Goal: Task Accomplishment & Management: Manage account settings

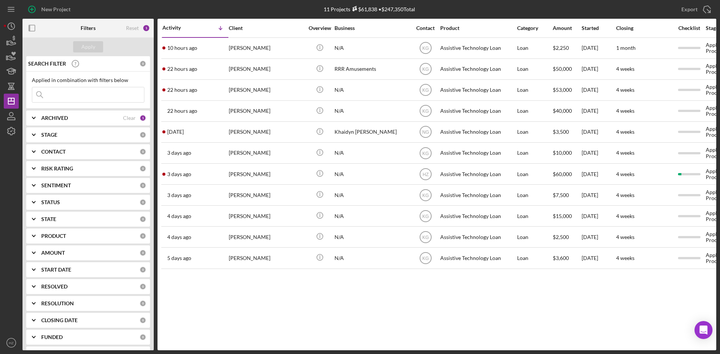
click at [473, 309] on div "Activity Icon/Table Sort Arrow Client Overview Business Contact Product Categor…" at bounding box center [436, 185] width 558 height 332
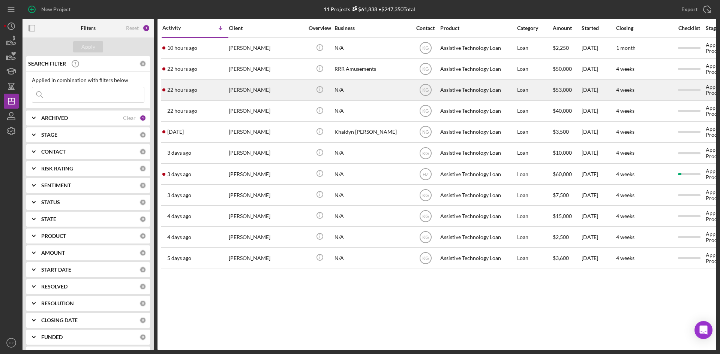
click at [255, 90] on div "[PERSON_NAME]" at bounding box center [266, 90] width 75 height 20
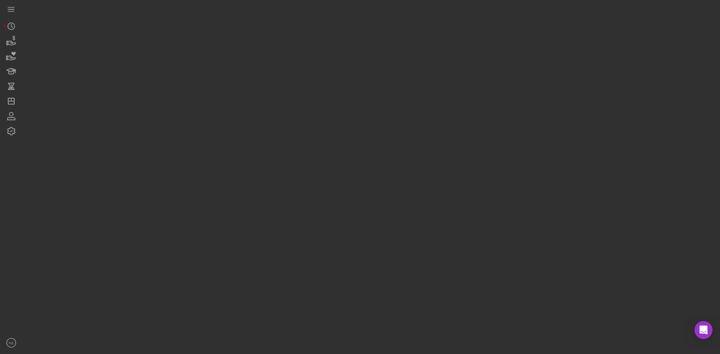
click at [255, 90] on div at bounding box center [368, 175] width 693 height 350
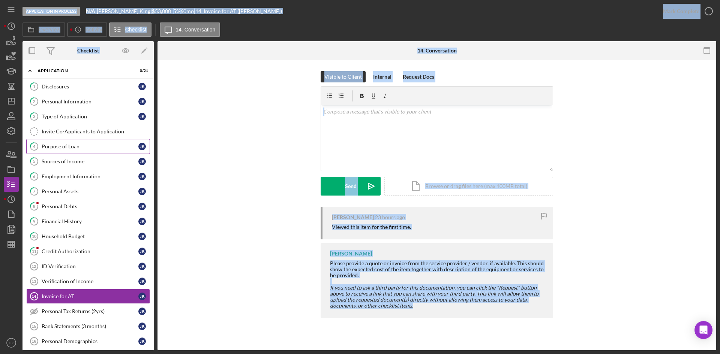
click at [75, 151] on link "4 Purpose of Loan J K" at bounding box center [88, 146] width 124 height 15
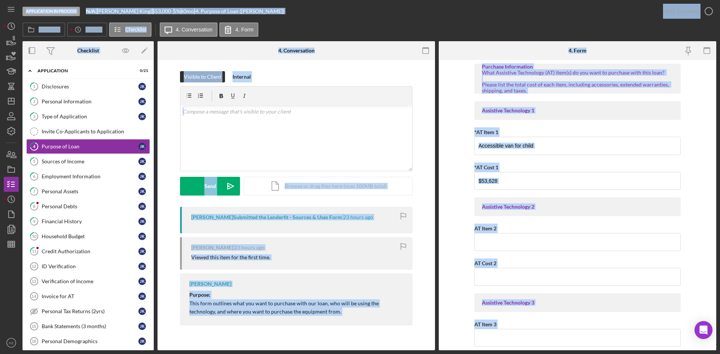
click at [429, 175] on div "Visible to Client Internal v Color teal Color pink Remove color Add row above A…" at bounding box center [295, 200] width 277 height 281
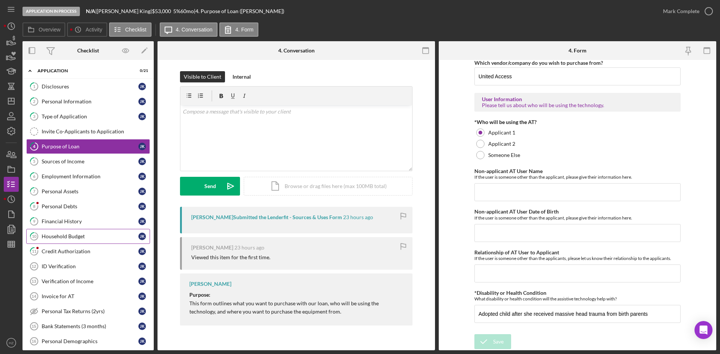
scroll to position [102, 0]
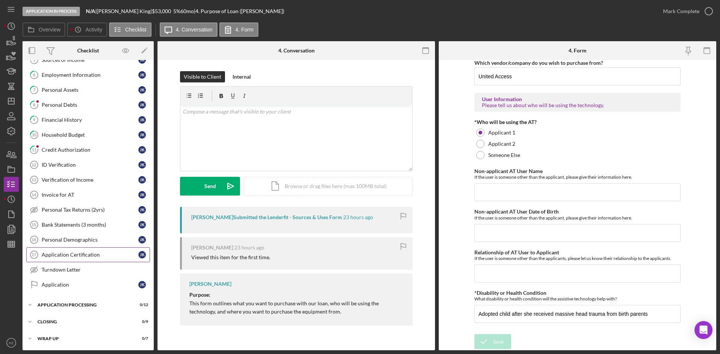
click at [98, 255] on div "Application Certification" at bounding box center [90, 255] width 97 height 6
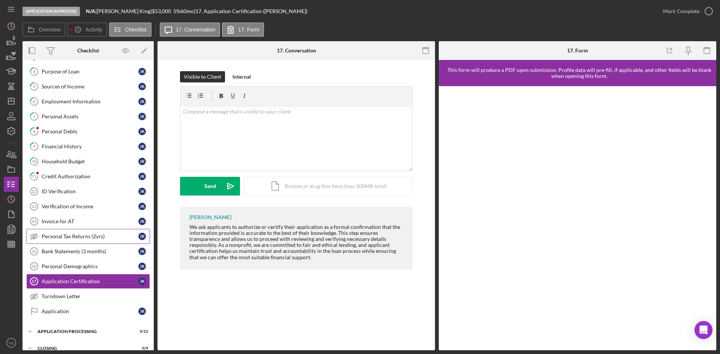
scroll to position [37, 0]
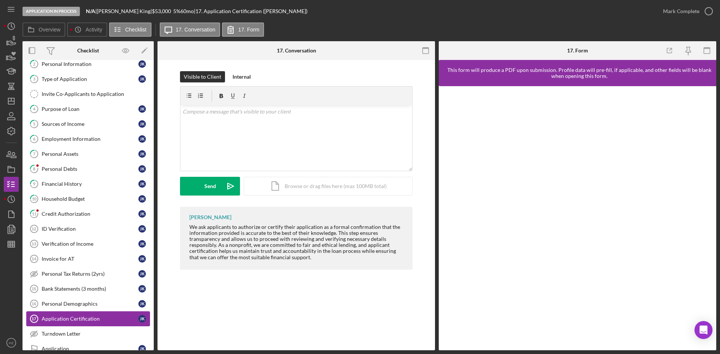
click at [73, 319] on div "Application Certification" at bounding box center [90, 319] width 97 height 6
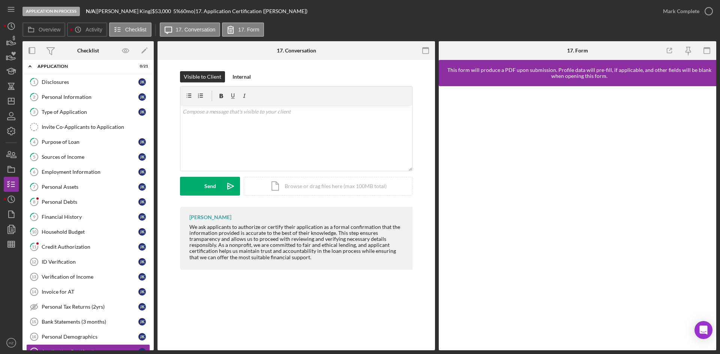
scroll to position [0, 0]
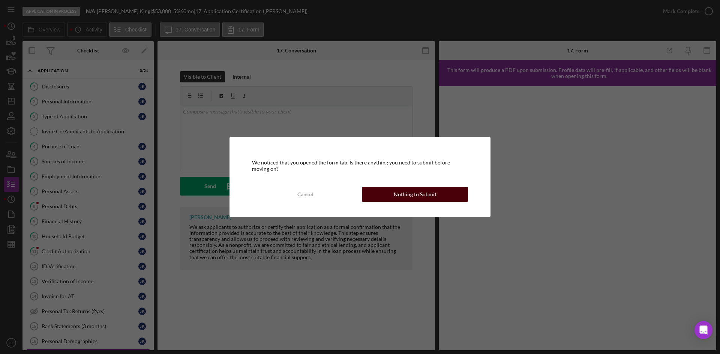
click at [395, 191] on div "Nothing to Submit" at bounding box center [415, 194] width 43 height 15
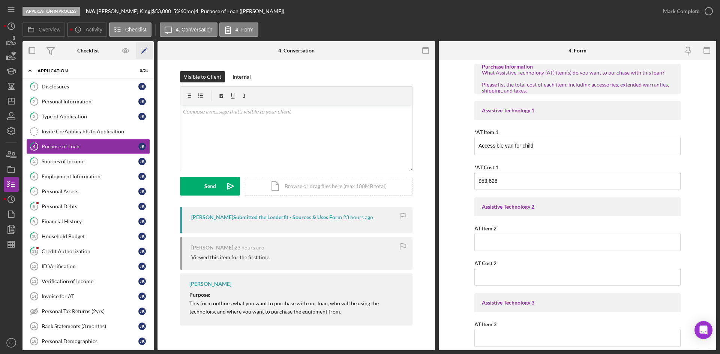
scroll to position [13, 0]
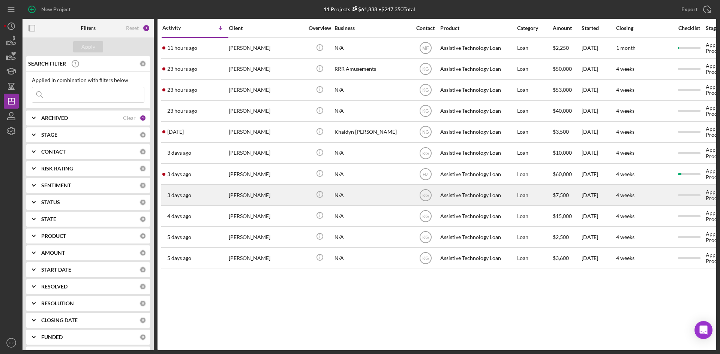
click at [289, 197] on div "[PERSON_NAME]" at bounding box center [266, 195] width 75 height 20
